Goal: Answer question/provide support: Share knowledge or assist other users

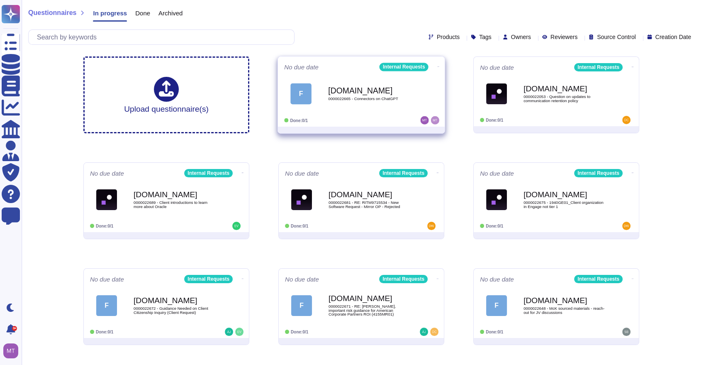
click at [342, 89] on b "[DOMAIN_NAME]" at bounding box center [370, 90] width 84 height 8
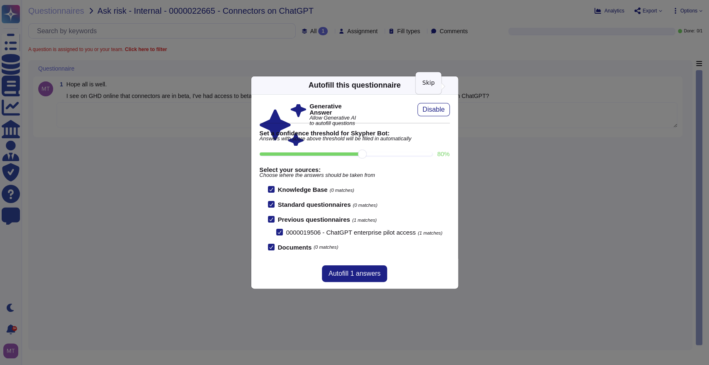
click at [453, 112] on icon at bounding box center [532, 191] width 159 height 159
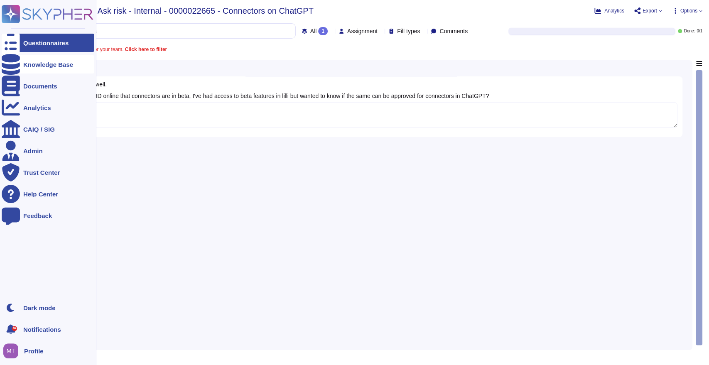
click at [37, 62] on div "Knowledge Base" at bounding box center [48, 64] width 50 height 6
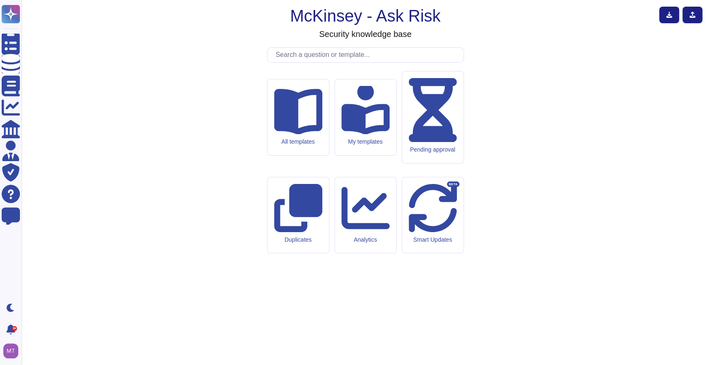
click at [305, 62] on input "text" at bounding box center [367, 55] width 192 height 15
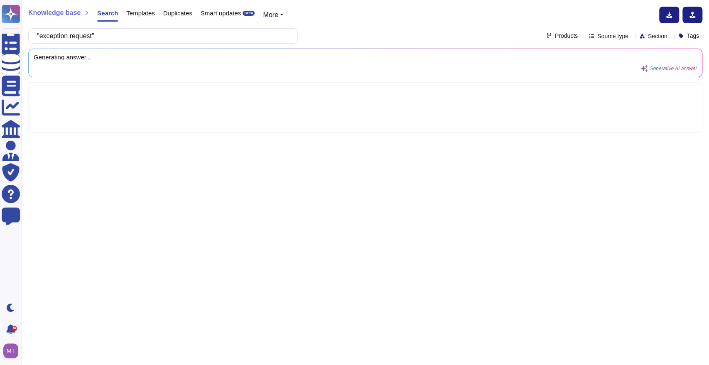
type input ""exception request""
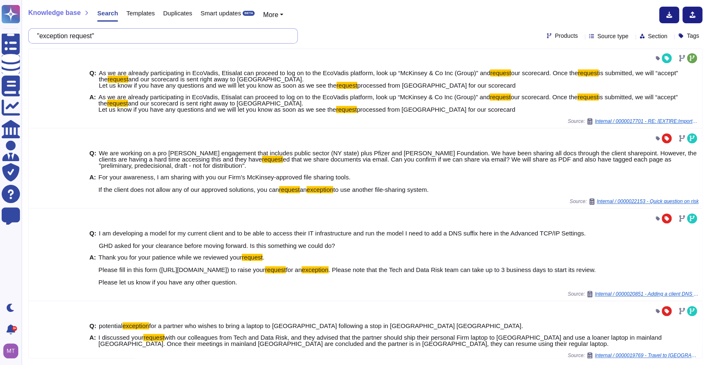
scroll to position [345, 0]
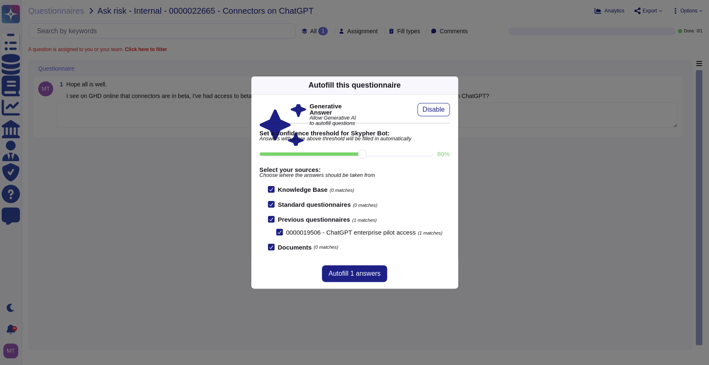
click at [453, 112] on icon at bounding box center [532, 191] width 159 height 159
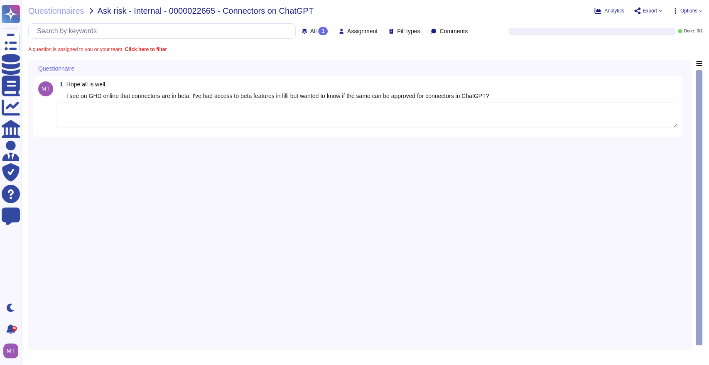
drag, startPoint x: 215, startPoint y: 112, endPoint x: 213, endPoint y: 109, distance: 4.3
click at [214, 112] on textarea at bounding box center [366, 115] width 621 height 26
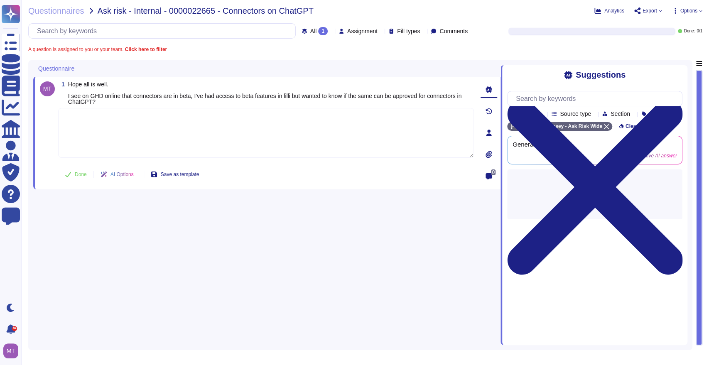
paste textarea "We are looping in @Patrick Akinwuntan to provide support on this matter. @Patri…"
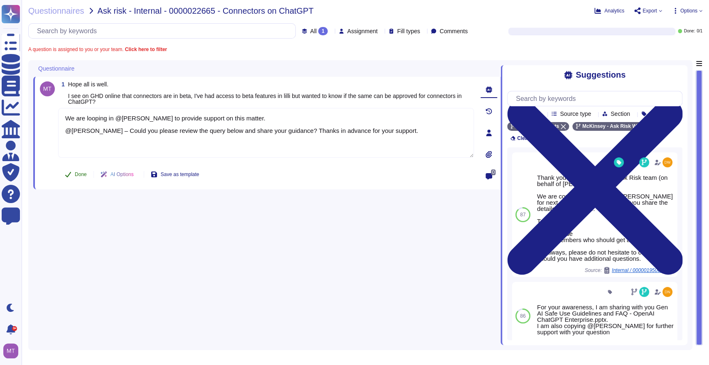
type textarea "We are looping in @Patrick Akinwuntan to provide support on this matter. @Patri…"
click at [75, 173] on span "Done" at bounding box center [81, 174] width 12 height 5
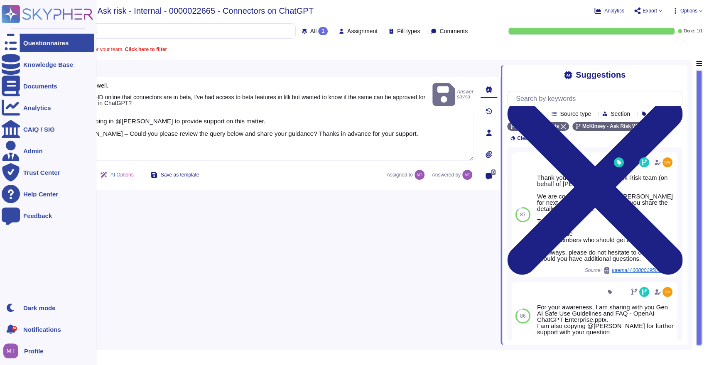
click at [17, 42] on div at bounding box center [11, 43] width 18 height 18
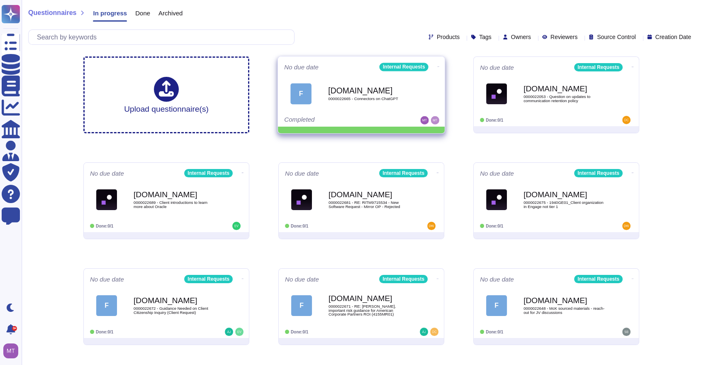
click at [438, 66] on icon at bounding box center [439, 67] width 2 height 2
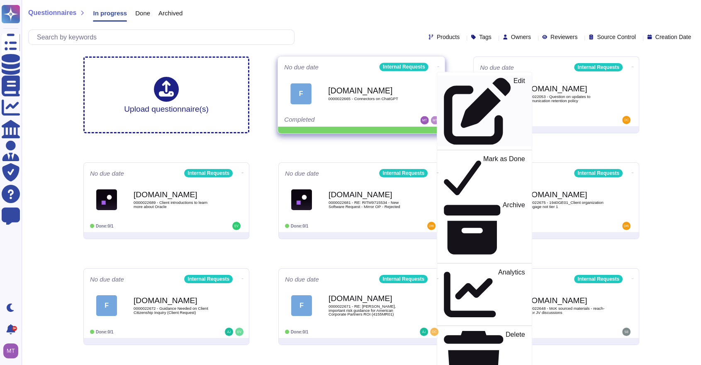
click at [514, 80] on p "Edit" at bounding box center [520, 111] width 12 height 67
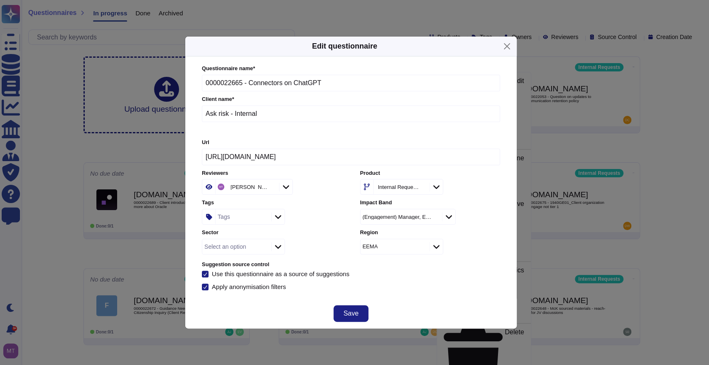
click at [238, 244] on div "Select an option" at bounding box center [225, 247] width 42 height 6
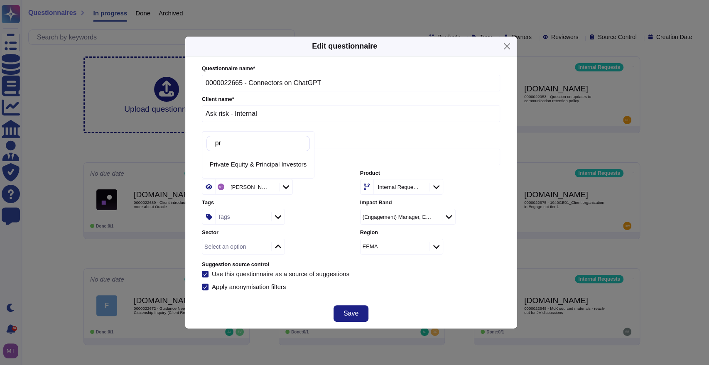
type input "p"
click at [371, 119] on input "Ask risk - Internal" at bounding box center [351, 113] width 298 height 17
click at [226, 220] on div "Tags" at bounding box center [223, 217] width 12 height 6
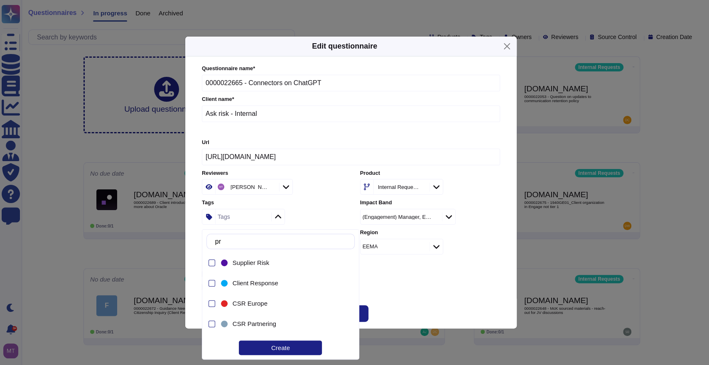
type input "p"
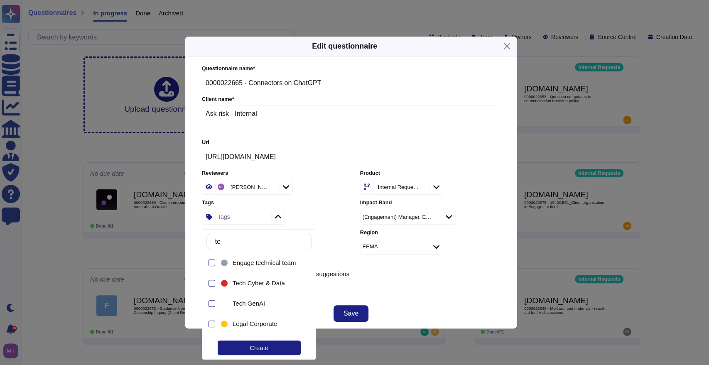
type input "tec"
click at [239, 304] on span "Tech GenAI" at bounding box center [248, 303] width 32 height 7
click at [404, 311] on div "Save" at bounding box center [350, 313] width 331 height 30
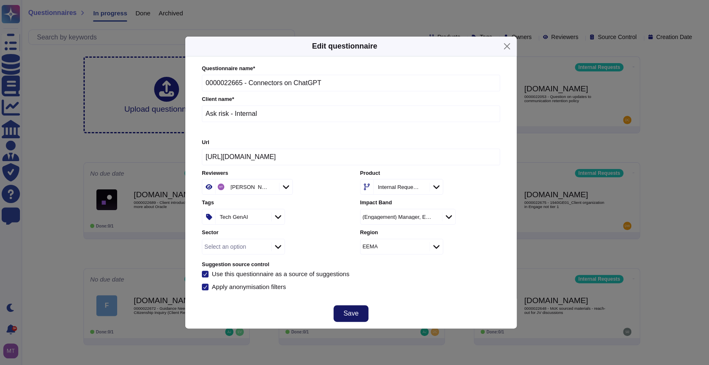
click at [352, 312] on span "Save" at bounding box center [350, 313] width 15 height 7
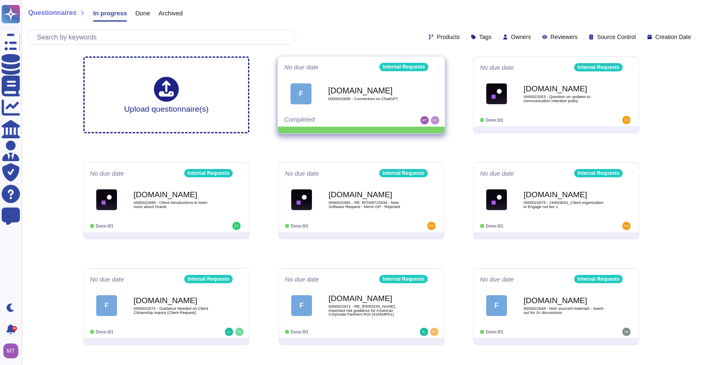
click at [438, 66] on icon at bounding box center [439, 67] width 2 height 2
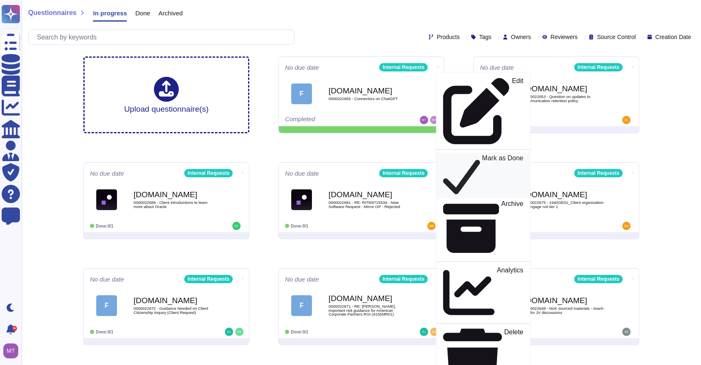
click at [482, 155] on p "Mark as Done" at bounding box center [503, 176] width 42 height 42
